Goal: Check status: Check status

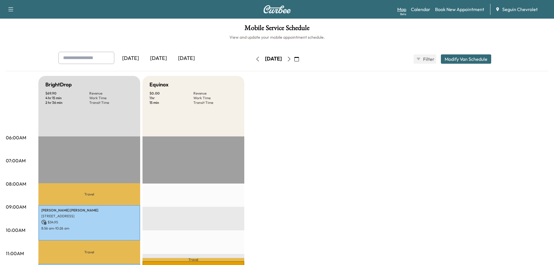
click at [401, 13] on div "Beta" at bounding box center [403, 14] width 6 height 4
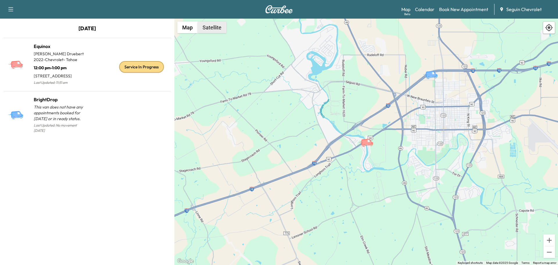
click at [216, 30] on button "Satellite" at bounding box center [212, 28] width 29 height 12
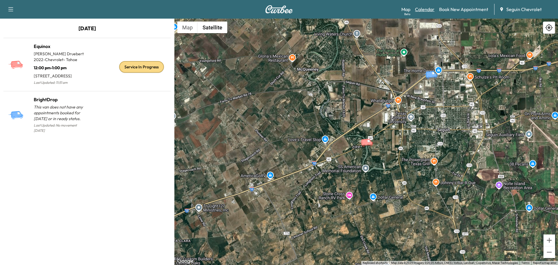
click at [422, 7] on link "Calendar" at bounding box center [424, 9] width 19 height 7
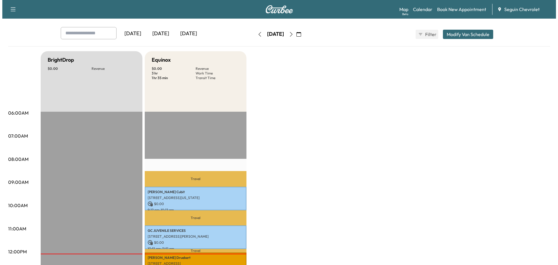
scroll to position [87, 0]
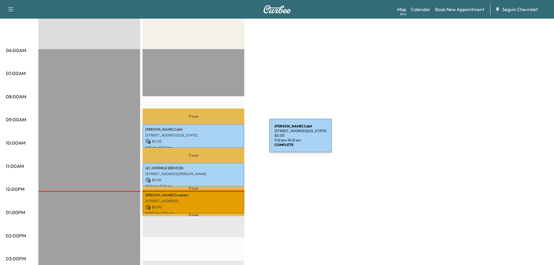
click at [226, 137] on div "Brendan Cubit 1703 S Colorado St, Lockhart, TX 78644, USA $ 0.00 9:12 am - 10:1…" at bounding box center [193, 136] width 102 height 24
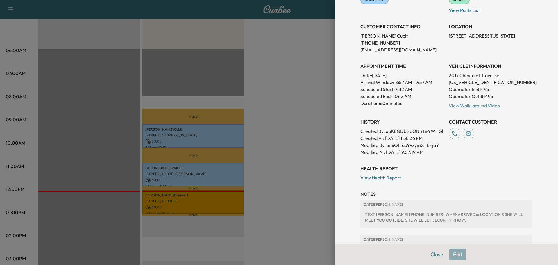
click at [472, 106] on link "View Walk-around Video" at bounding box center [474, 106] width 51 height 6
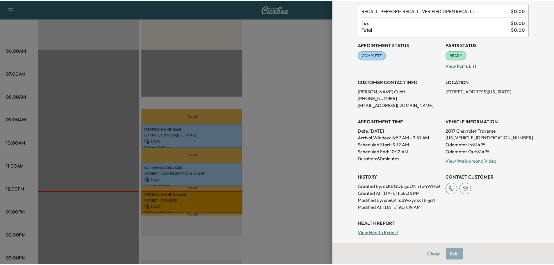
scroll to position [0, 0]
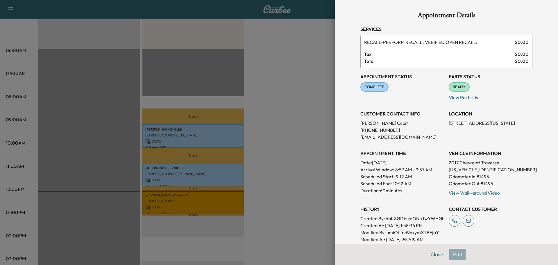
click at [295, 67] on div at bounding box center [279, 132] width 558 height 265
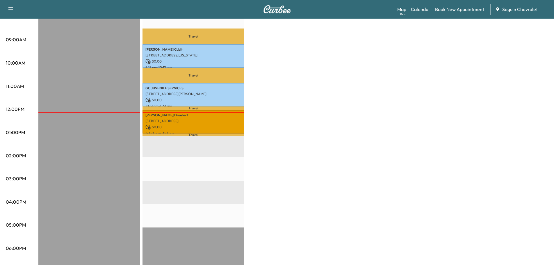
scroll to position [174, 0]
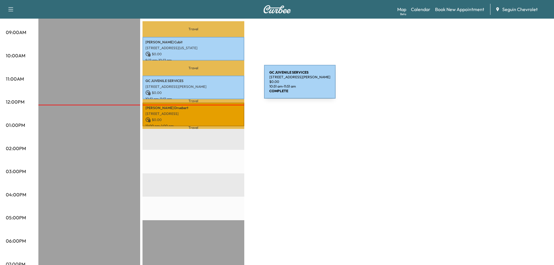
click at [220, 85] on p "[STREET_ADDRESS][PERSON_NAME]" at bounding box center [193, 86] width 96 height 5
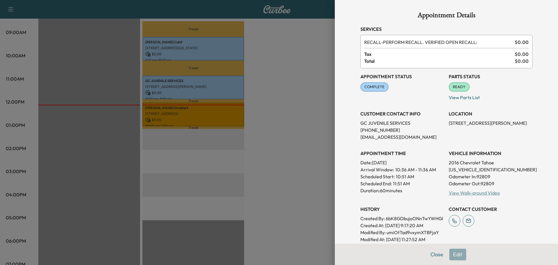
click at [470, 192] on link "View Walk-around Video" at bounding box center [474, 193] width 51 height 6
click at [226, 112] on div at bounding box center [279, 132] width 558 height 265
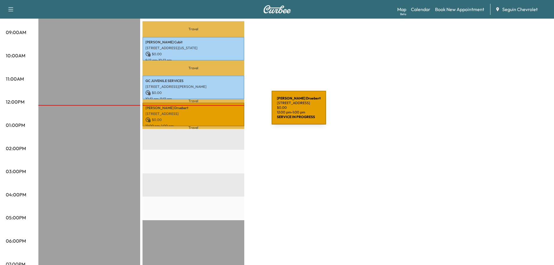
click at [228, 111] on p "[STREET_ADDRESS]" at bounding box center [193, 113] width 96 height 5
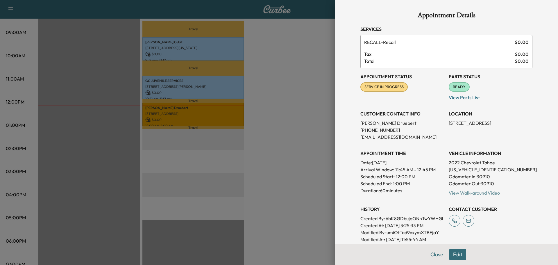
click at [475, 191] on link "View Walk-around Video" at bounding box center [474, 193] width 51 height 6
click at [321, 94] on div at bounding box center [279, 132] width 558 height 265
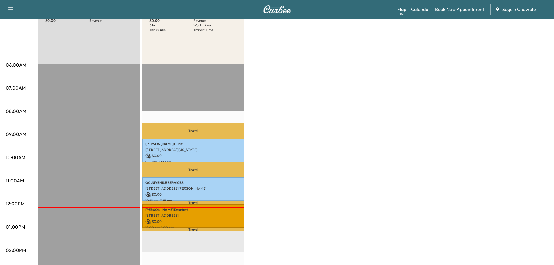
scroll to position [0, 0]
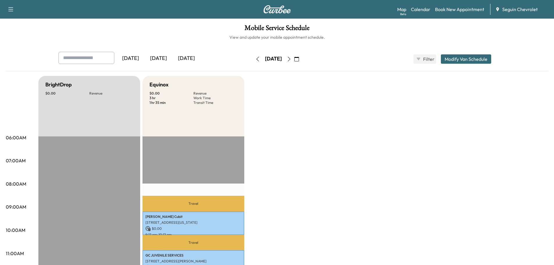
click at [192, 57] on div "[DATE]" at bounding box center [186, 58] width 28 height 13
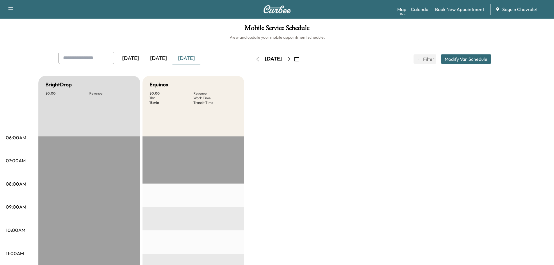
click at [161, 56] on div "[DATE]" at bounding box center [158, 58] width 28 height 13
